Goal: Communication & Community: Answer question/provide support

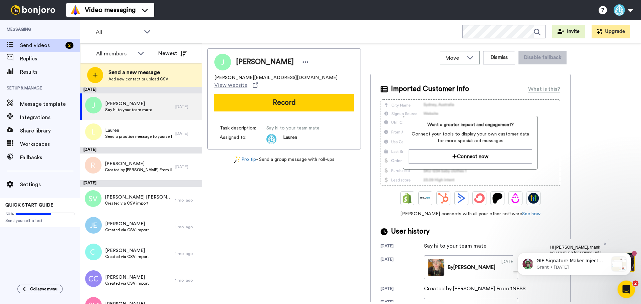
click at [627, 295] on div "Open Intercom Messenger" at bounding box center [626, 289] width 22 height 22
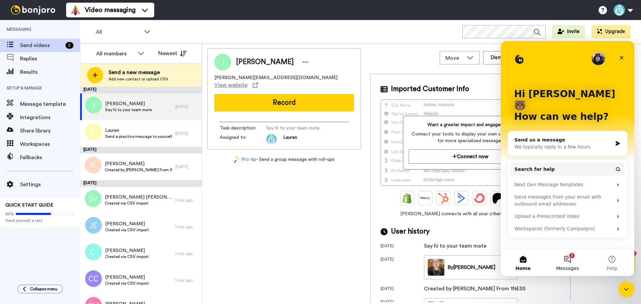
click at [565, 259] on button "2 Messages" at bounding box center [567, 263] width 44 height 27
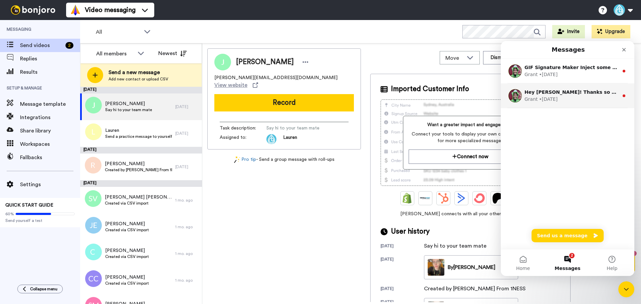
click at [571, 103] on div "Hey [PERSON_NAME]! Thanks so much for coming on board! Looking for more goodnes…" at bounding box center [568, 96] width 134 height 25
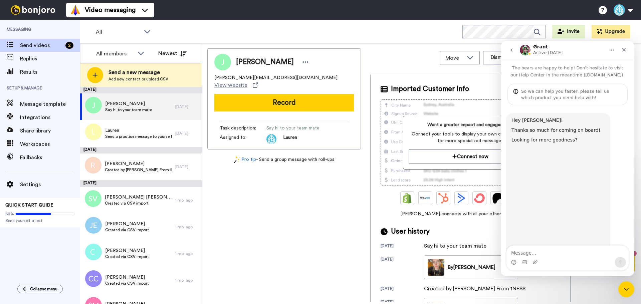
scroll to position [38, 0]
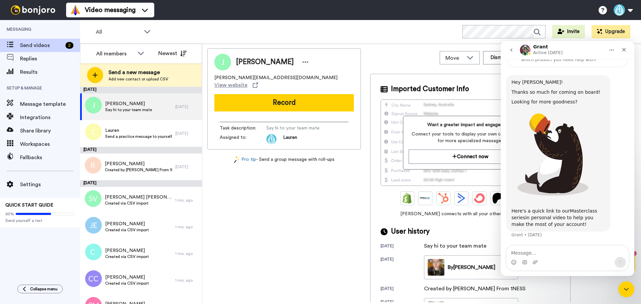
click at [580, 210] on link "Masterclass series" at bounding box center [555, 214] width 86 height 12
click at [513, 47] on button "go back" at bounding box center [511, 50] width 13 height 13
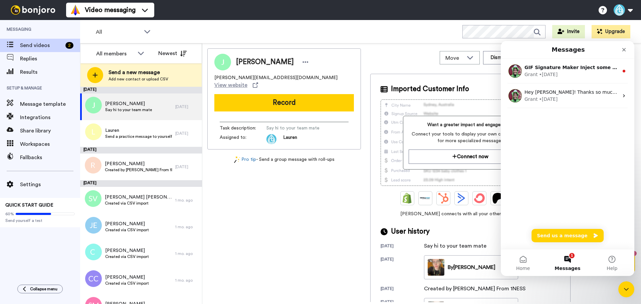
scroll to position [0, 0]
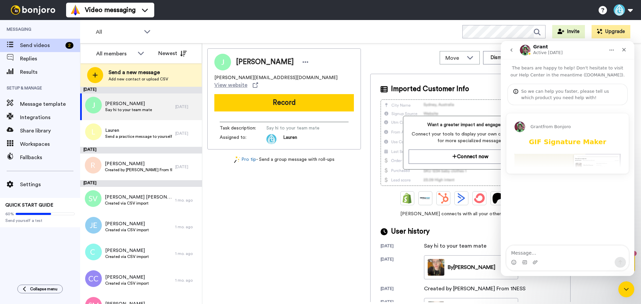
click at [563, 163] on div "[PERSON_NAME] from [PERSON_NAME] GIF Signature Maker Inject some fun into your …" at bounding box center [568, 144] width 122 height 60
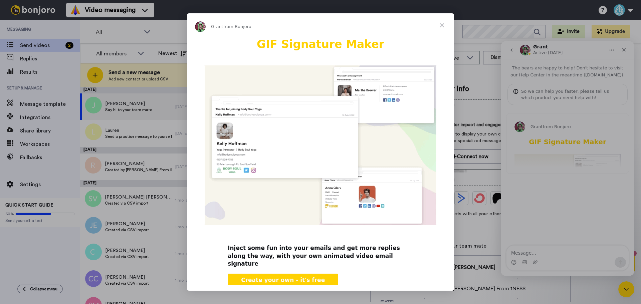
click at [291, 278] on link "Create your own - it's free" at bounding box center [283, 280] width 111 height 13
click at [439, 22] on span "Close" at bounding box center [442, 25] width 24 height 24
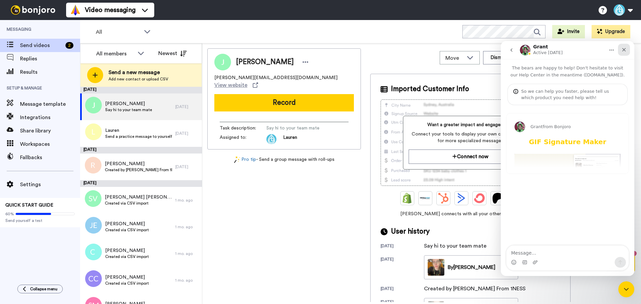
click at [624, 50] on icon "Close" at bounding box center [625, 50] width 4 height 4
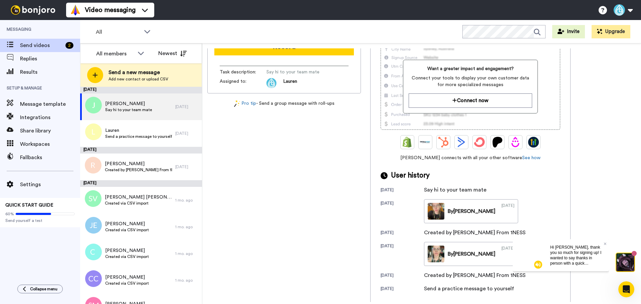
scroll to position [57, 0]
click at [598, 259] on p "Hi [PERSON_NAME], thank you so much for signing up! I wanted to say thanks in p…" at bounding box center [576, 255] width 53 height 21
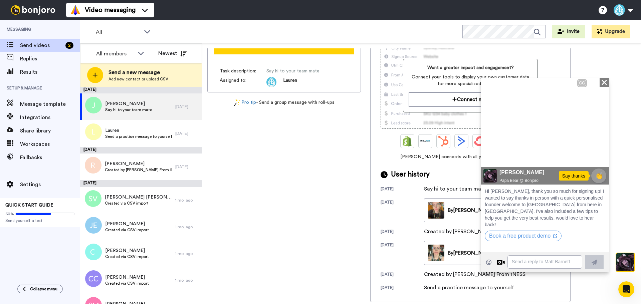
click at [495, 159] on icon "Play/Pause" at bounding box center [491, 156] width 10 height 13
click at [605, 81] on icon at bounding box center [604, 81] width 5 height 5
